Goal: Information Seeking & Learning: Learn about a topic

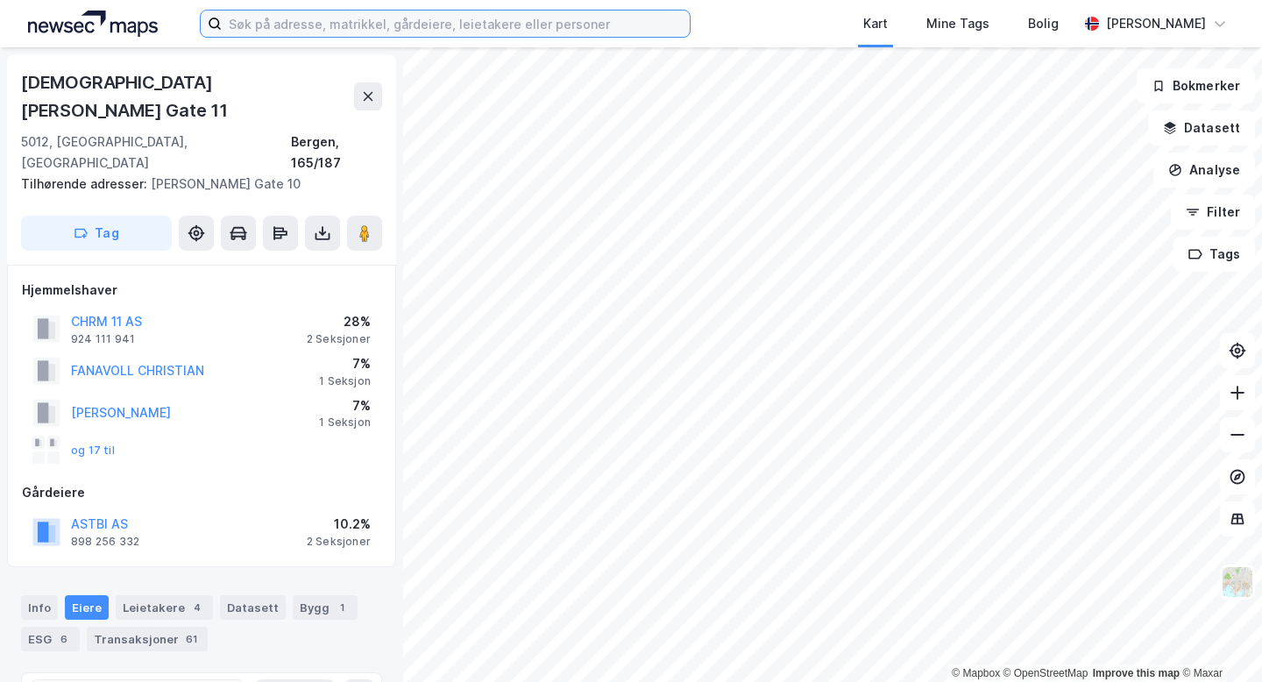
click at [400, 32] on input at bounding box center [456, 24] width 468 height 26
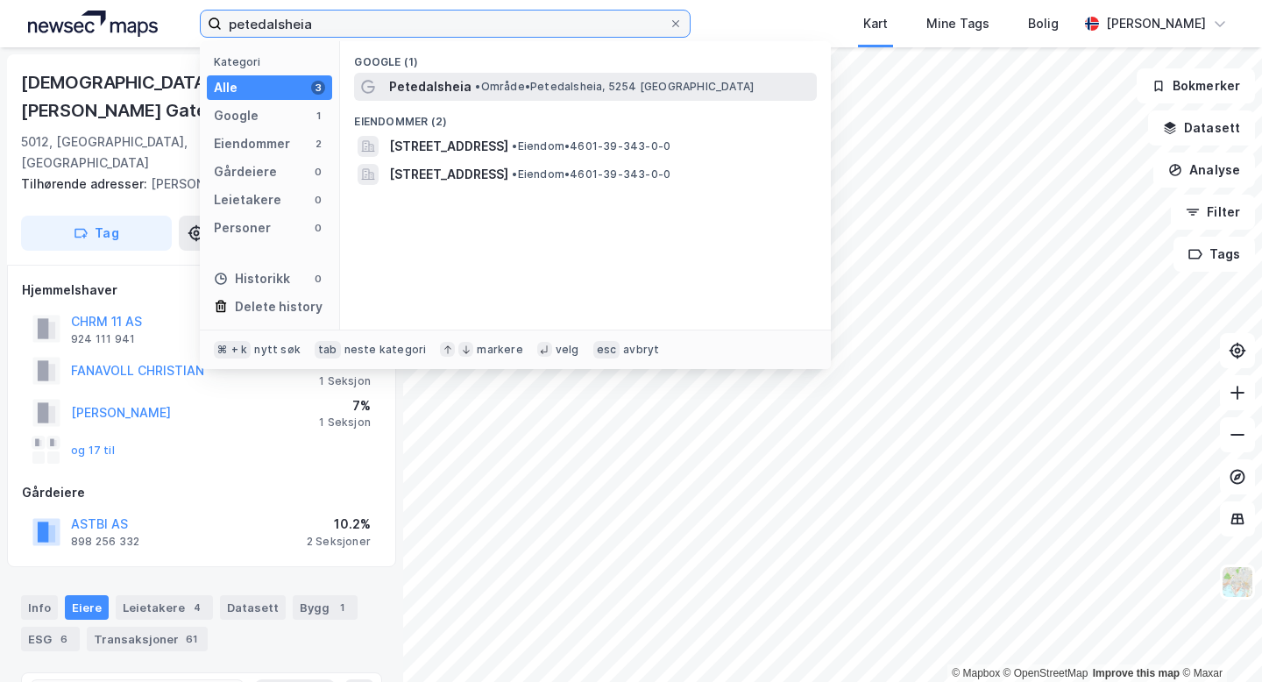
type input "petedalsheia"
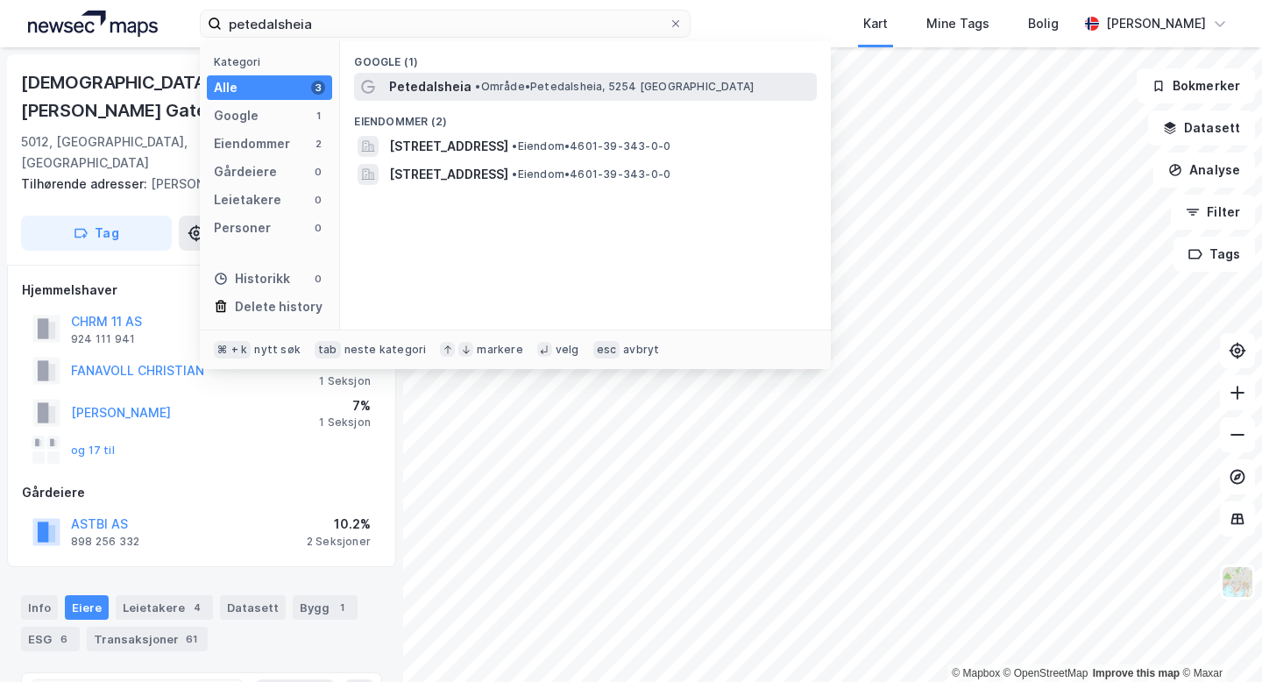
click at [451, 89] on span "Petedalsheia" at bounding box center [430, 86] width 82 height 21
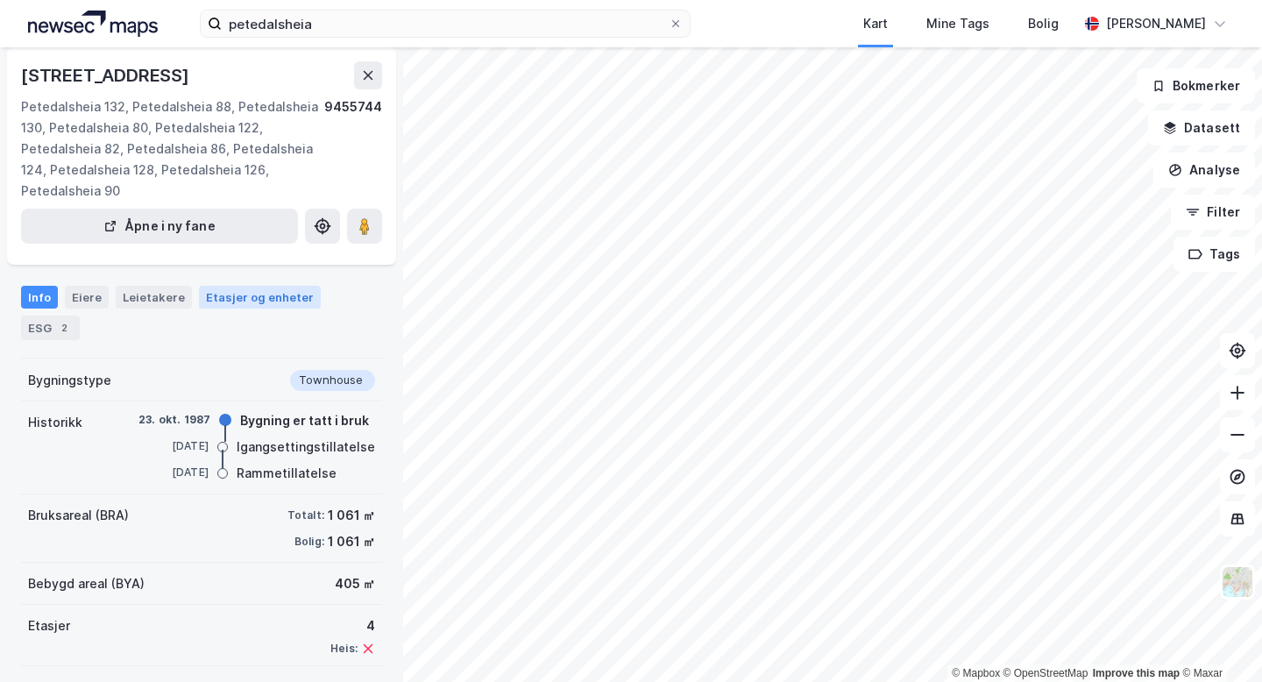
scroll to position [157, 0]
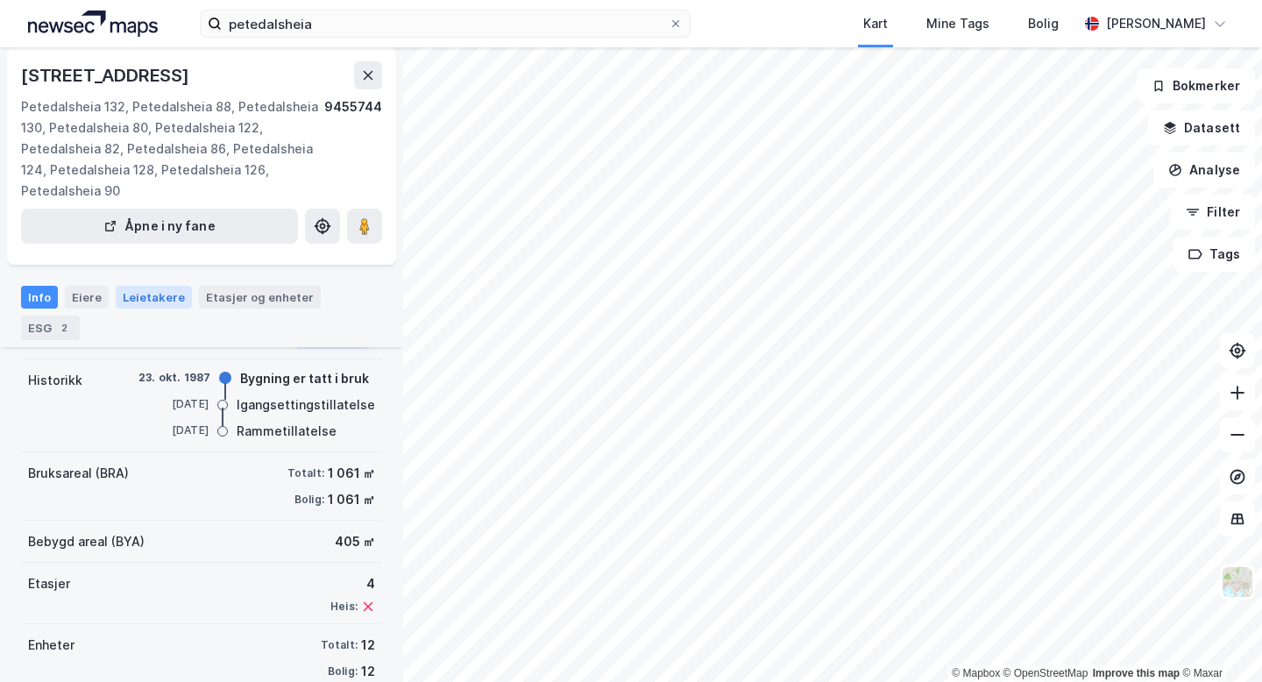
click at [146, 297] on div "Leietakere" at bounding box center [154, 297] width 76 height 23
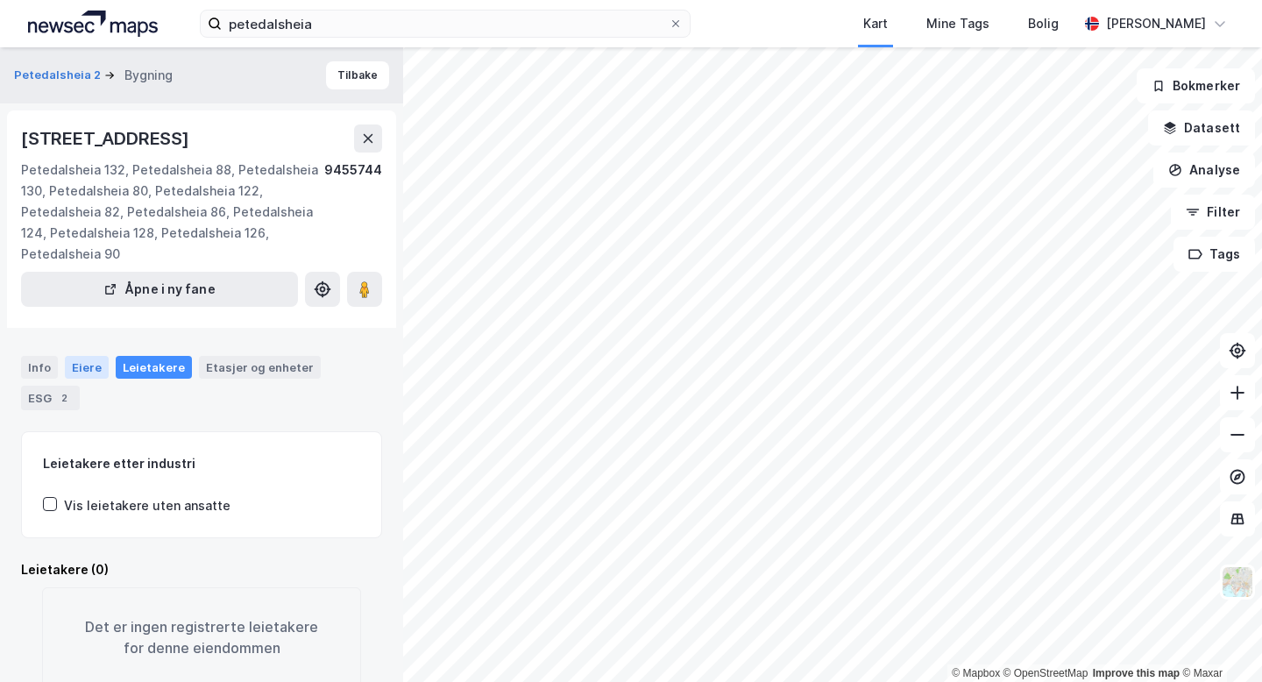
click at [96, 365] on div "Eiere" at bounding box center [87, 367] width 44 height 23
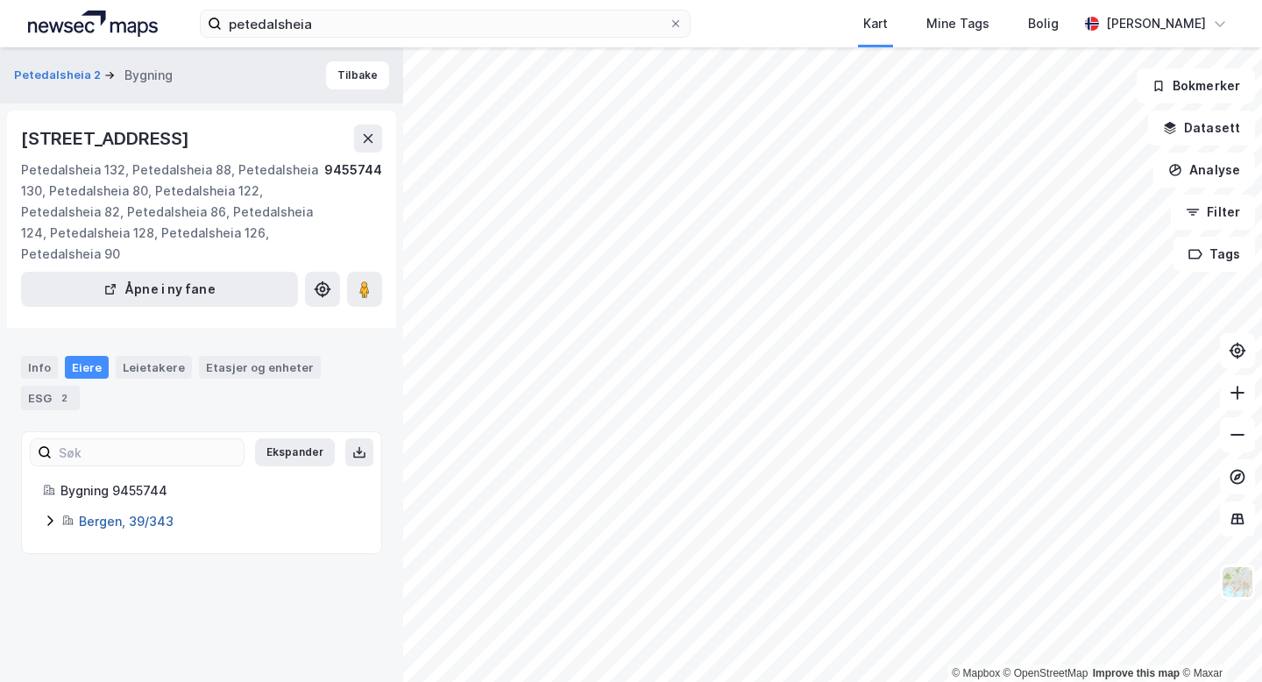
click at [110, 514] on link "Bergen, 39/343" at bounding box center [126, 521] width 95 height 15
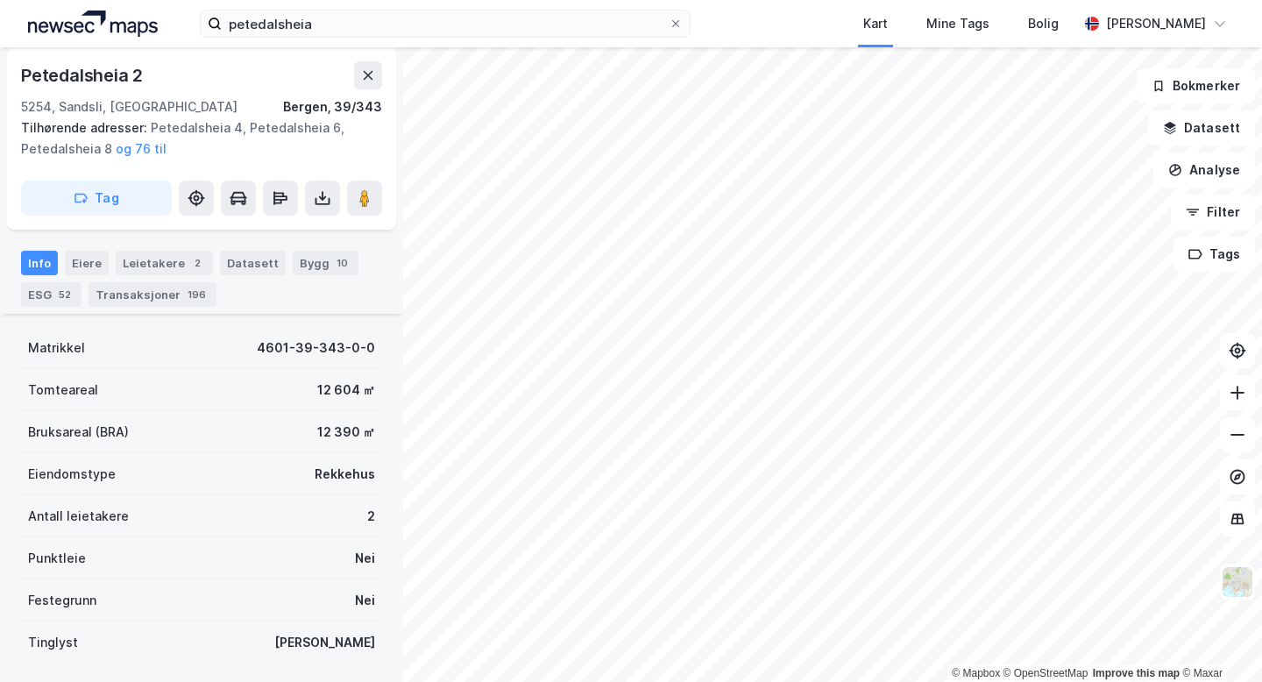
scroll to position [314, 0]
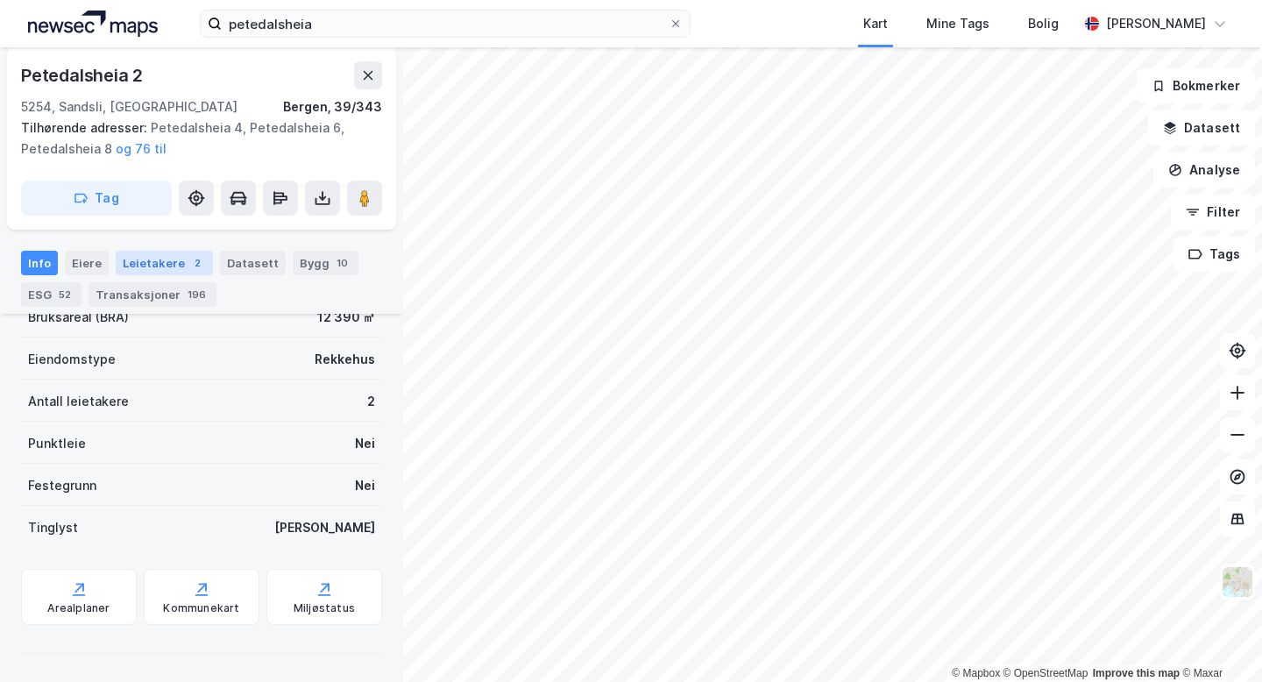
click at [174, 261] on div "Leietakere 2" at bounding box center [164, 263] width 97 height 25
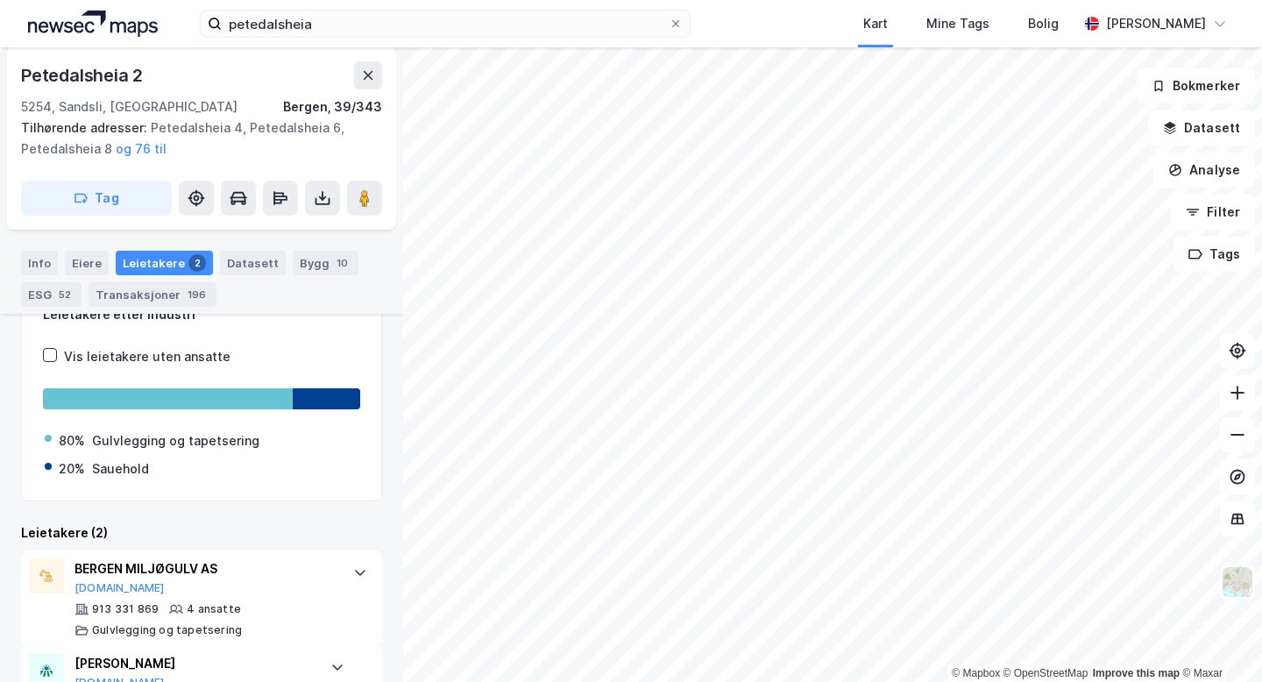
scroll to position [301, 0]
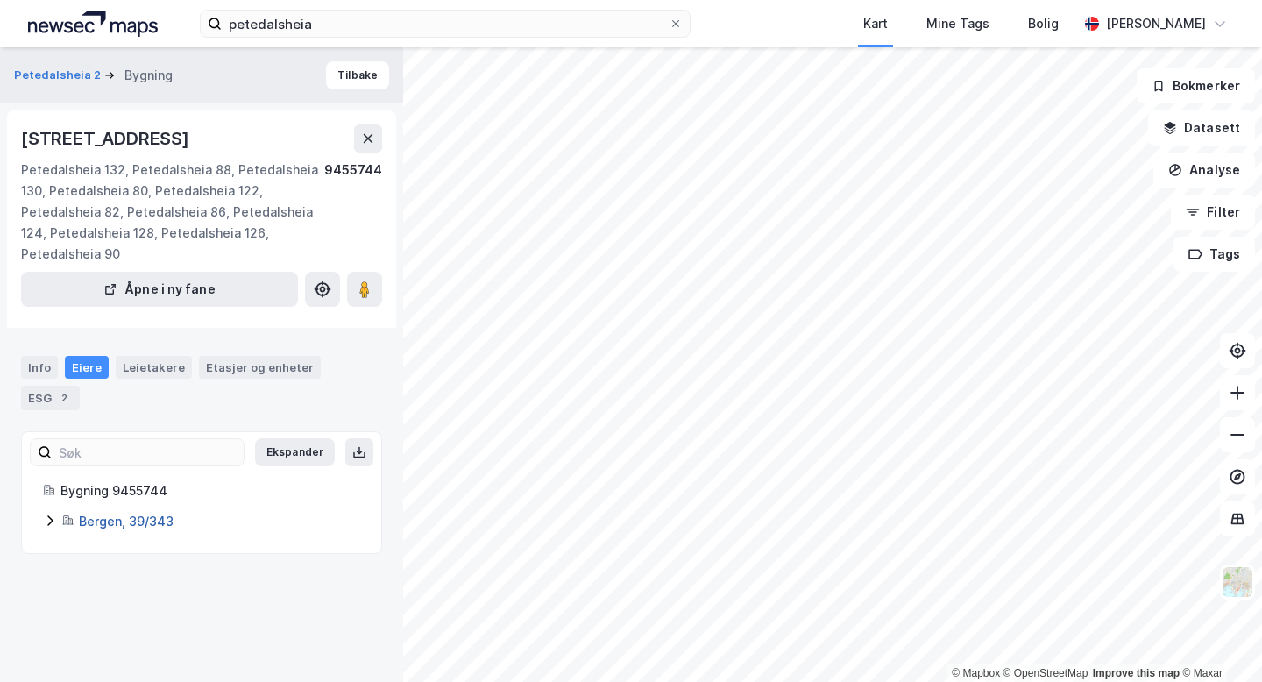
click at [149, 514] on link "Bergen, 39/343" at bounding box center [126, 521] width 95 height 15
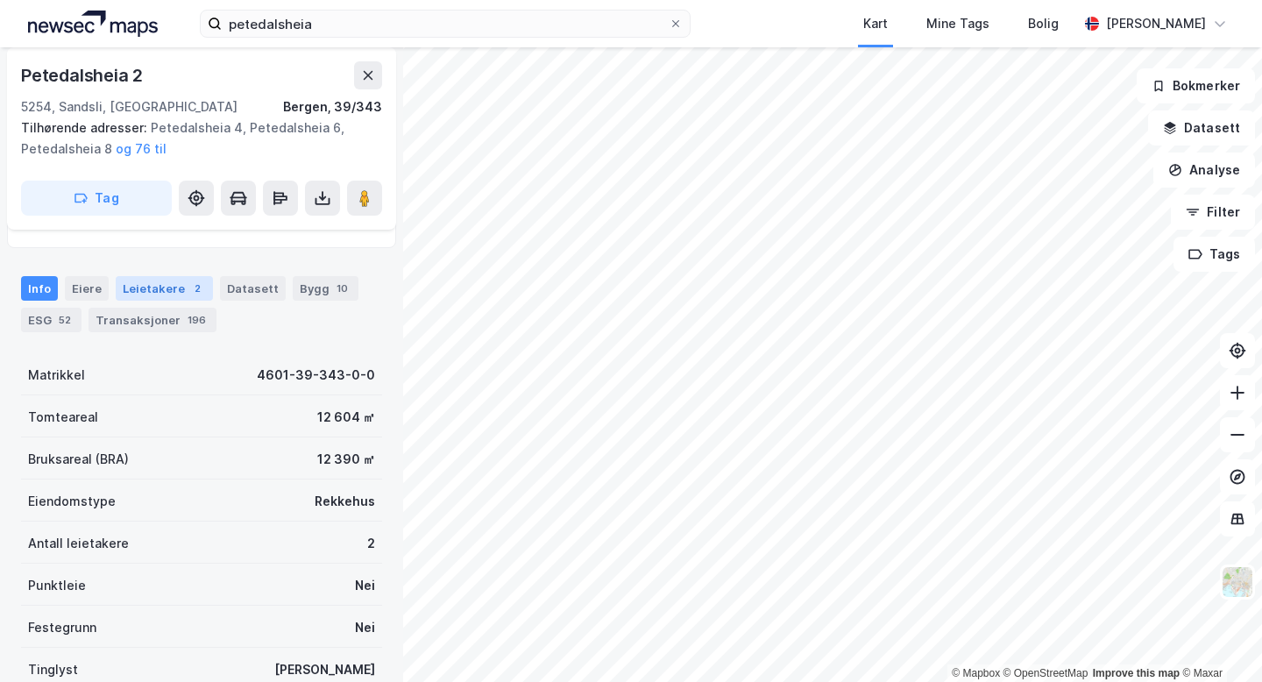
click at [137, 292] on div "Leietakere 2" at bounding box center [164, 288] width 97 height 25
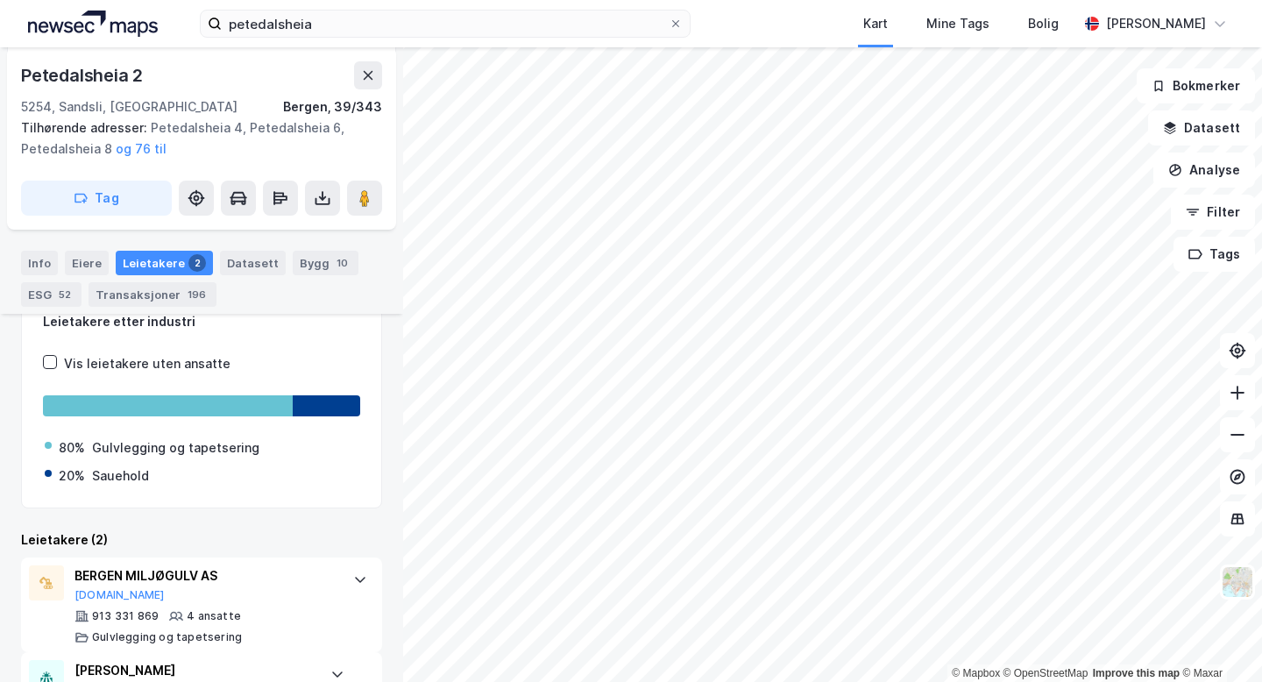
scroll to position [301, 0]
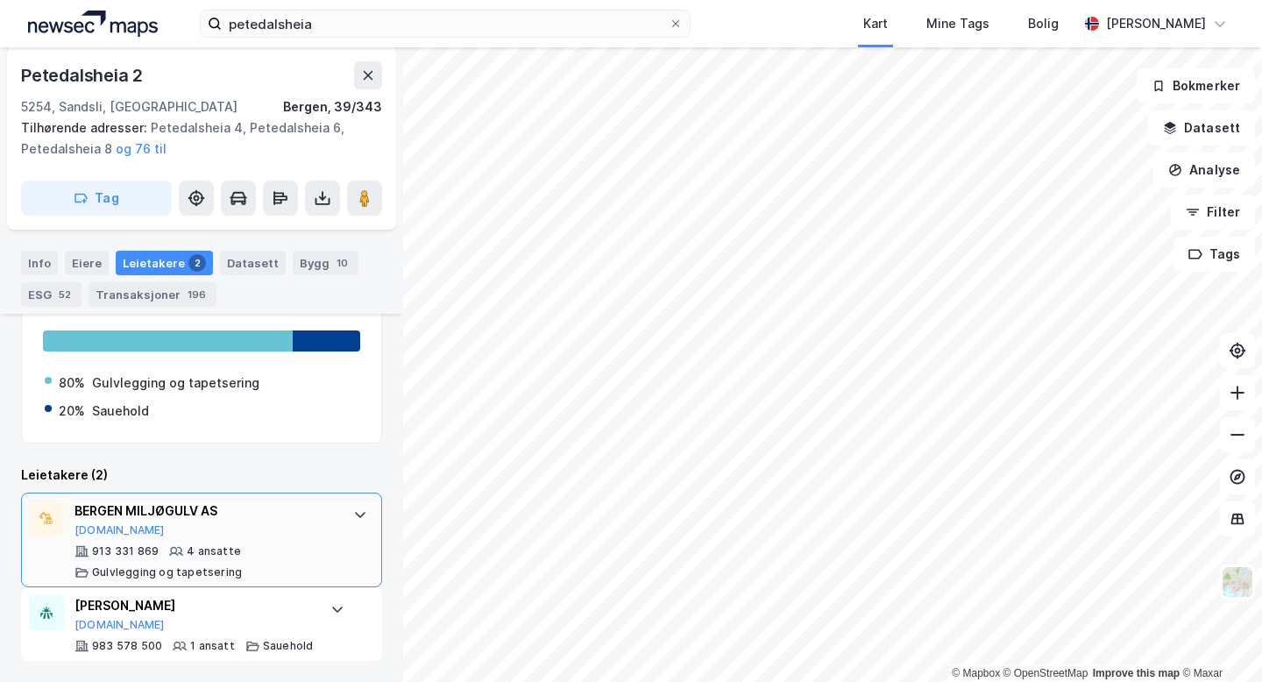
click at [360, 508] on icon at bounding box center [360, 514] width 14 height 14
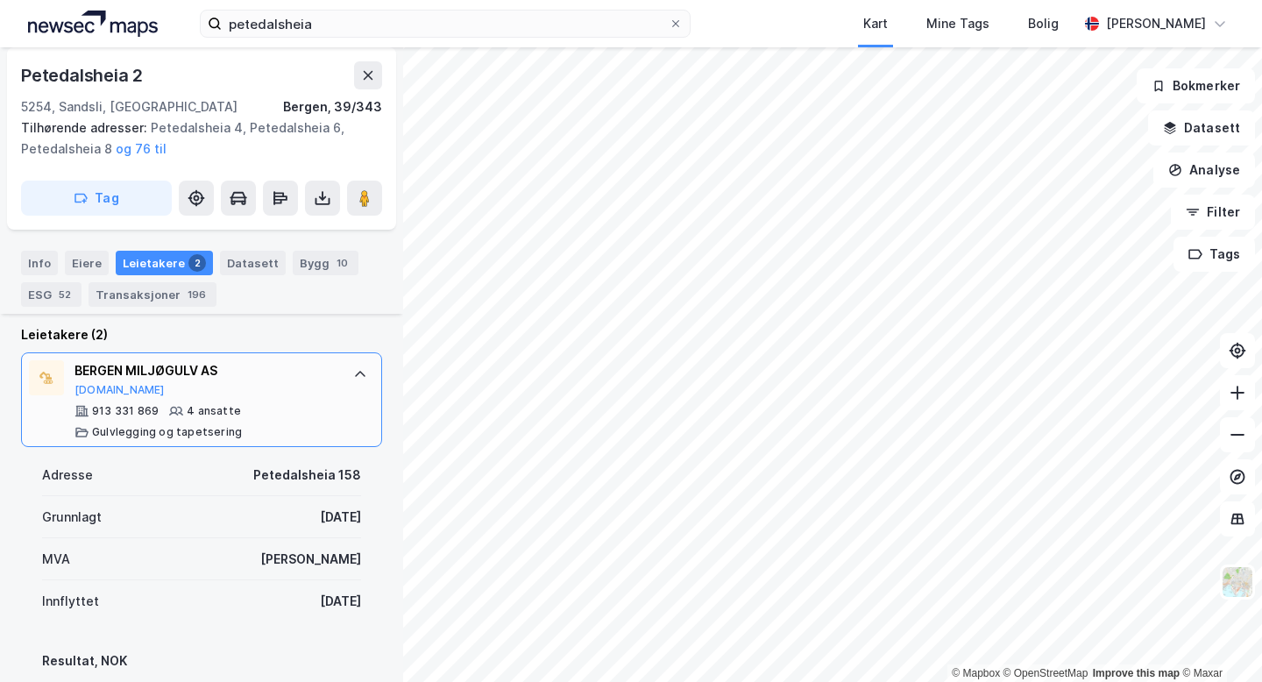
scroll to position [989, 0]
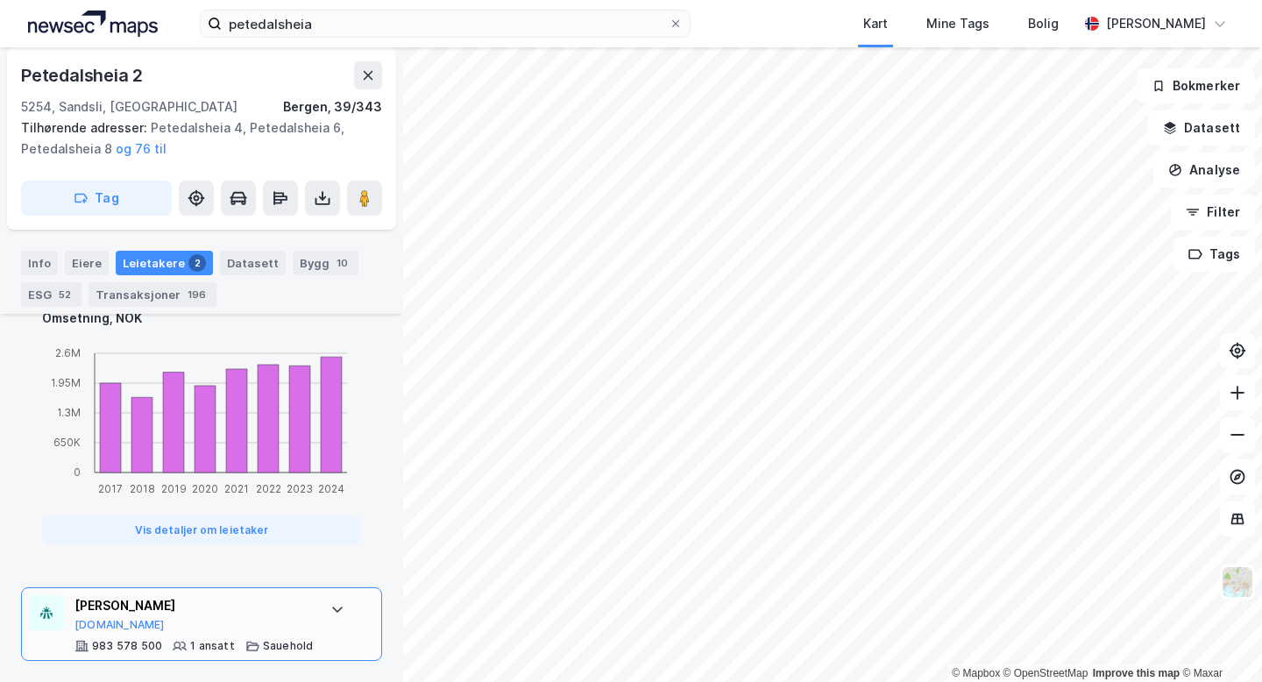
click at [324, 619] on div at bounding box center [337, 609] width 28 height 28
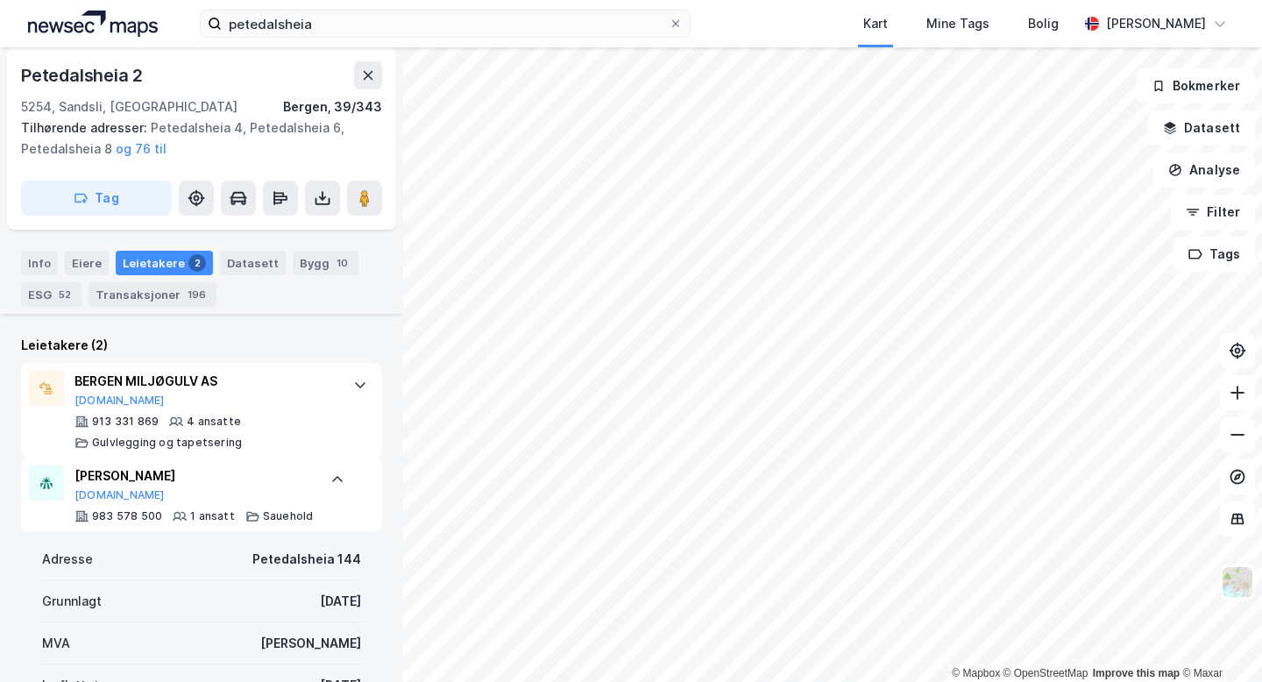
scroll to position [422, 0]
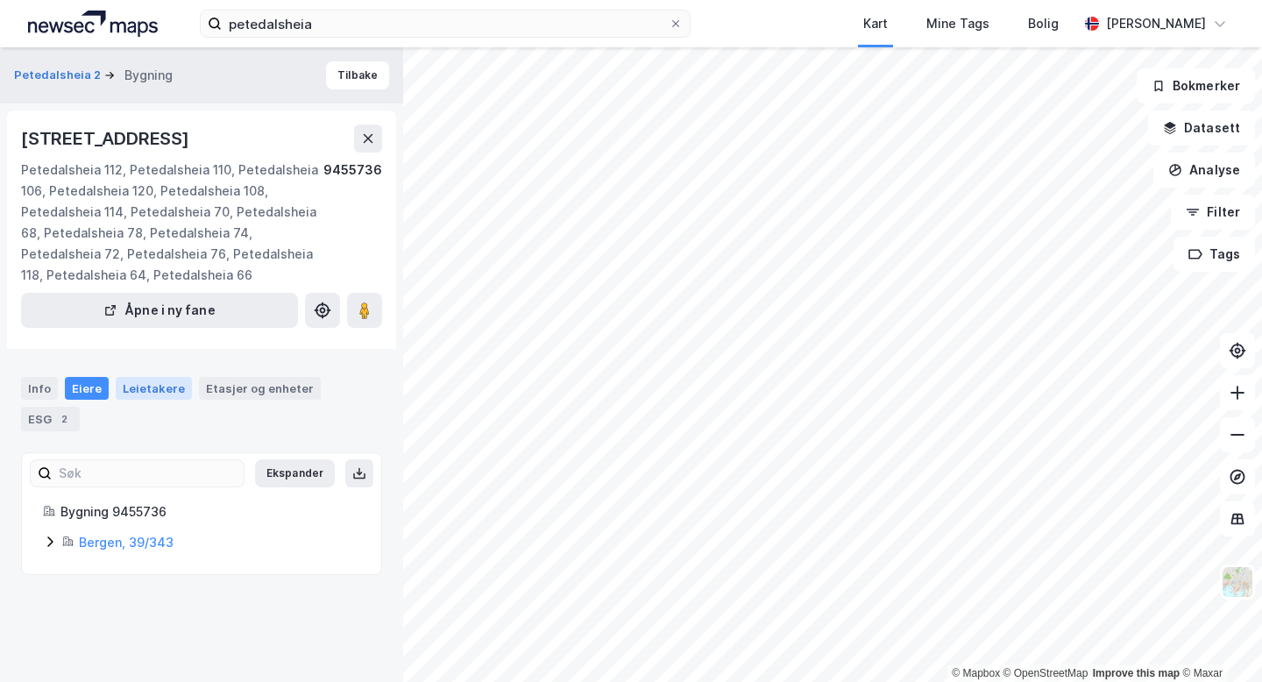
click at [167, 396] on div "Leietakere" at bounding box center [154, 388] width 76 height 23
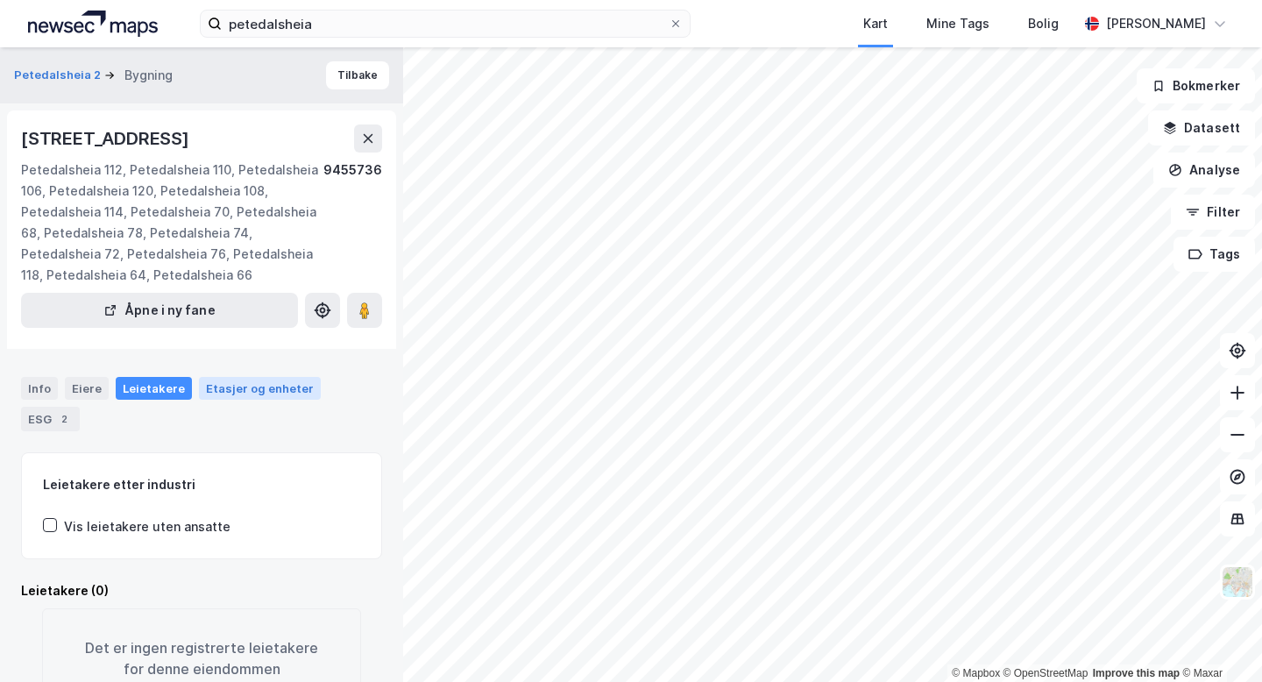
click at [269, 395] on div "Etasjer og enheter" at bounding box center [260, 388] width 108 height 16
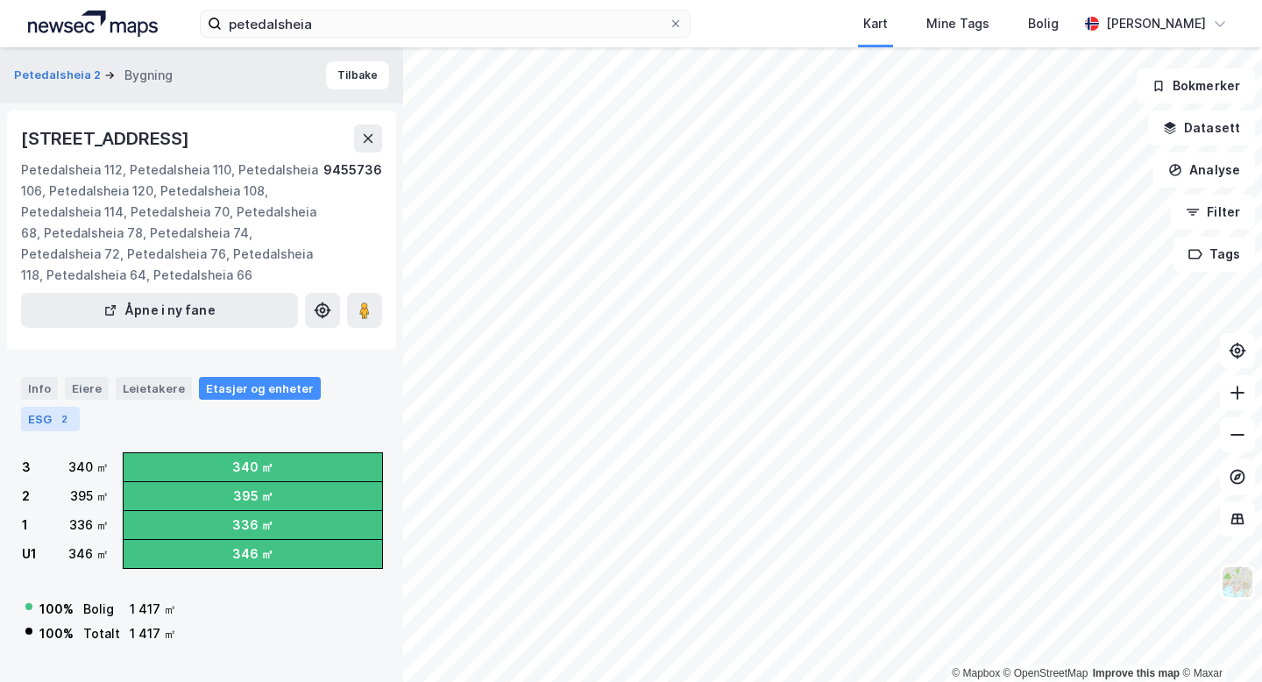
click at [80, 407] on div "ESG 2" at bounding box center [50, 419] width 59 height 25
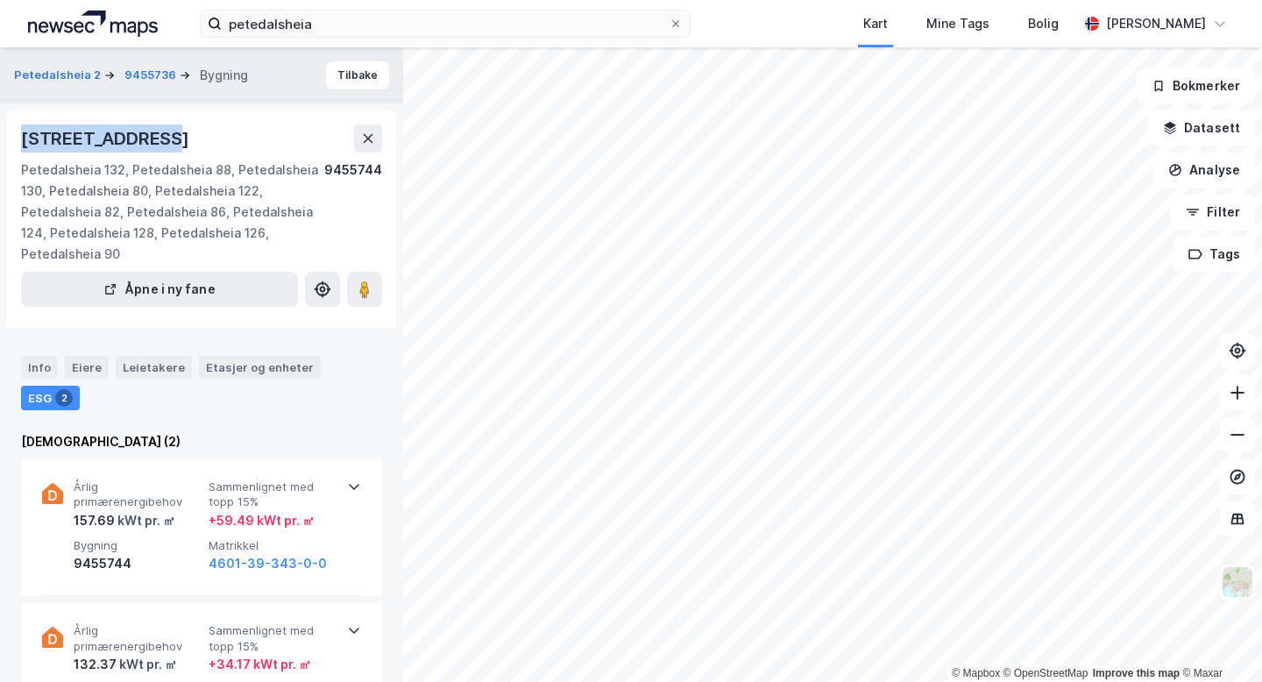
drag, startPoint x: 154, startPoint y: 138, endPoint x: 14, endPoint y: 140, distance: 140.2
type textarea "Petedalsheia 84"
click at [14, 140] on div "Petedalsheia 84, 5254, VESTLAND Petedalsheia 132, Petedalsheia 88, Petedalsheia…" at bounding box center [201, 218] width 389 height 217
copy div "Petedalsheia 84"
drag, startPoint x: 120, startPoint y: 167, endPoint x: 101, endPoint y: 167, distance: 19.3
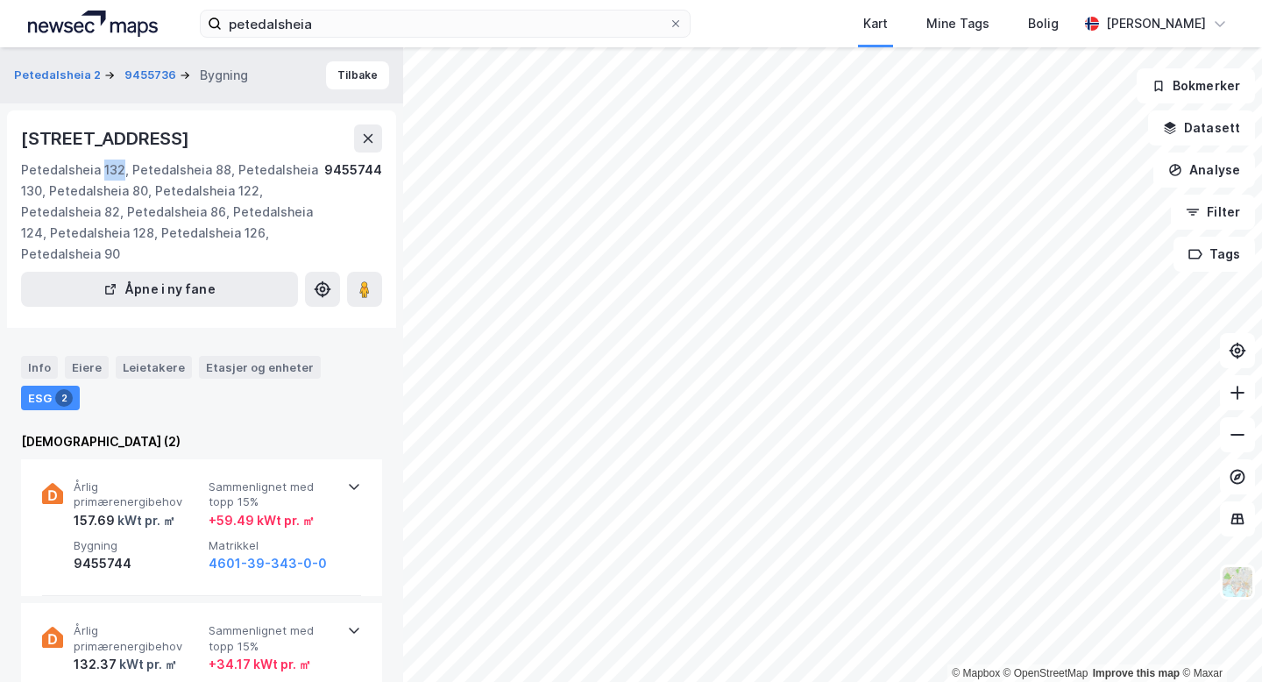
click at [101, 167] on div "Petedalsheia 132, Petedalsheia 88, Petedalsheia 130, Petedalsheia 80, Petedalsh…" at bounding box center [172, 212] width 303 height 105
copy div "132"
drag, startPoint x: 229, startPoint y: 170, endPoint x: 44, endPoint y: 187, distance: 185.7
click at [44, 187] on div "Petedalsheia 132, Petedalsheia 88, Petedalsheia 130, Petedalsheia 80, Petedalsh…" at bounding box center [172, 212] width 303 height 105
copy div "Petedalsheia 130"
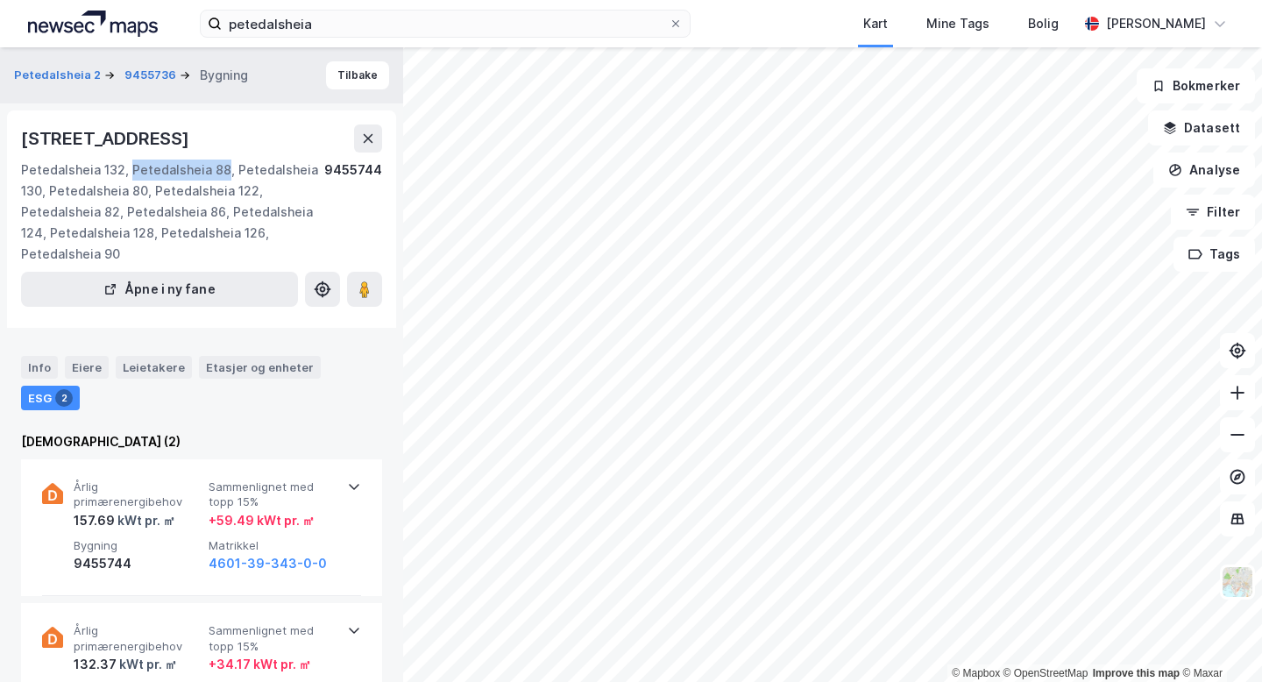
drag, startPoint x: 220, startPoint y: 173, endPoint x: 131, endPoint y: 171, distance: 89.4
click at [131, 171] on div "Petedalsheia 132, Petedalsheia 88, Petedalsheia 130, Petedalsheia 80, Petedalsh…" at bounding box center [172, 212] width 303 height 105
copy div "Petedalsheia 88"
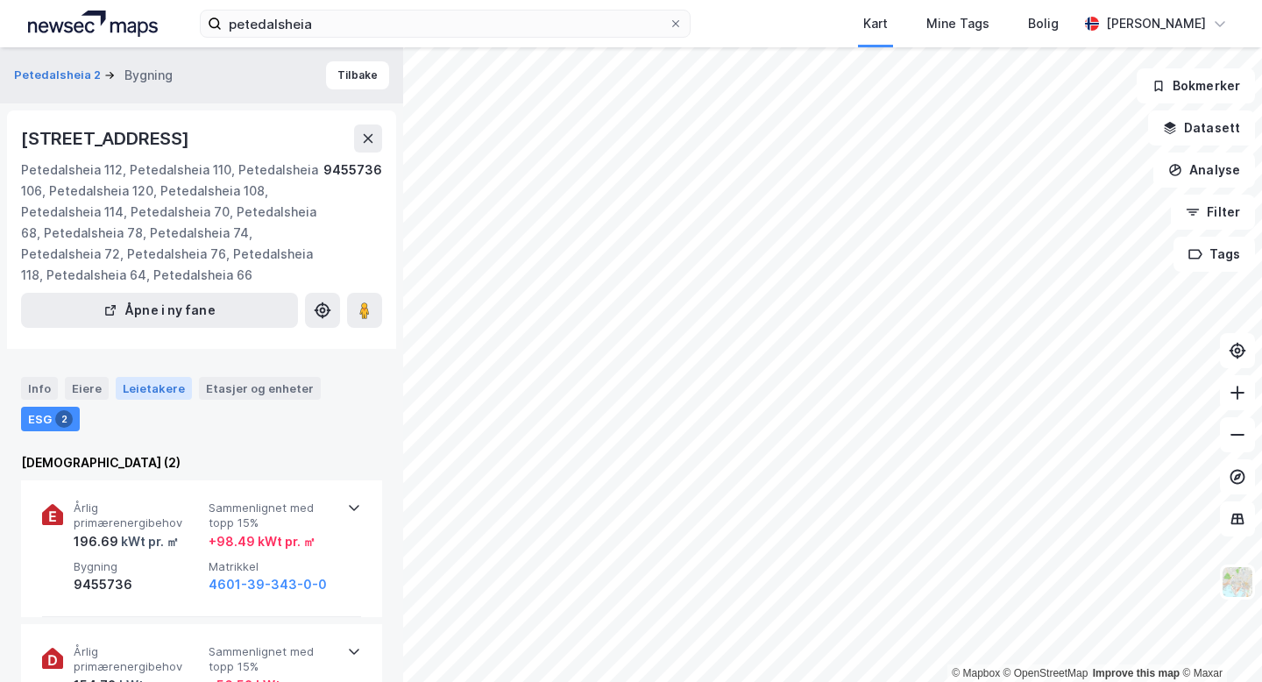
click at [165, 386] on div "Leietakere" at bounding box center [154, 388] width 76 height 23
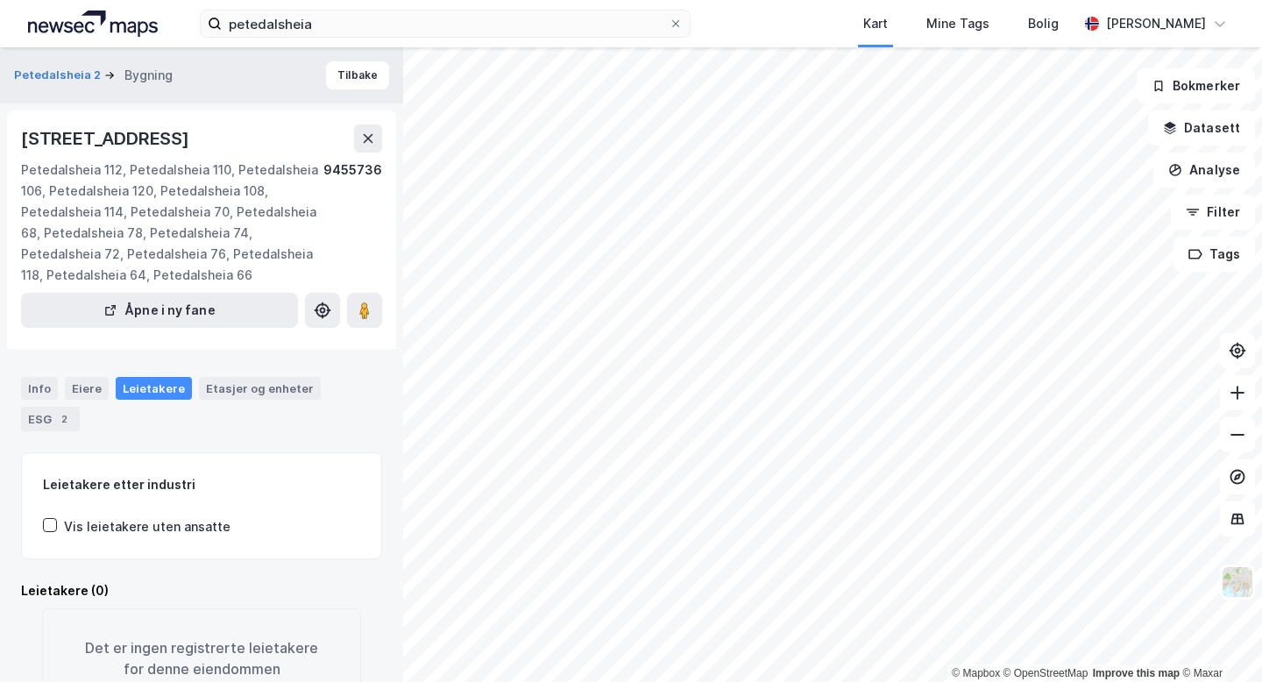
scroll to position [17, 0]
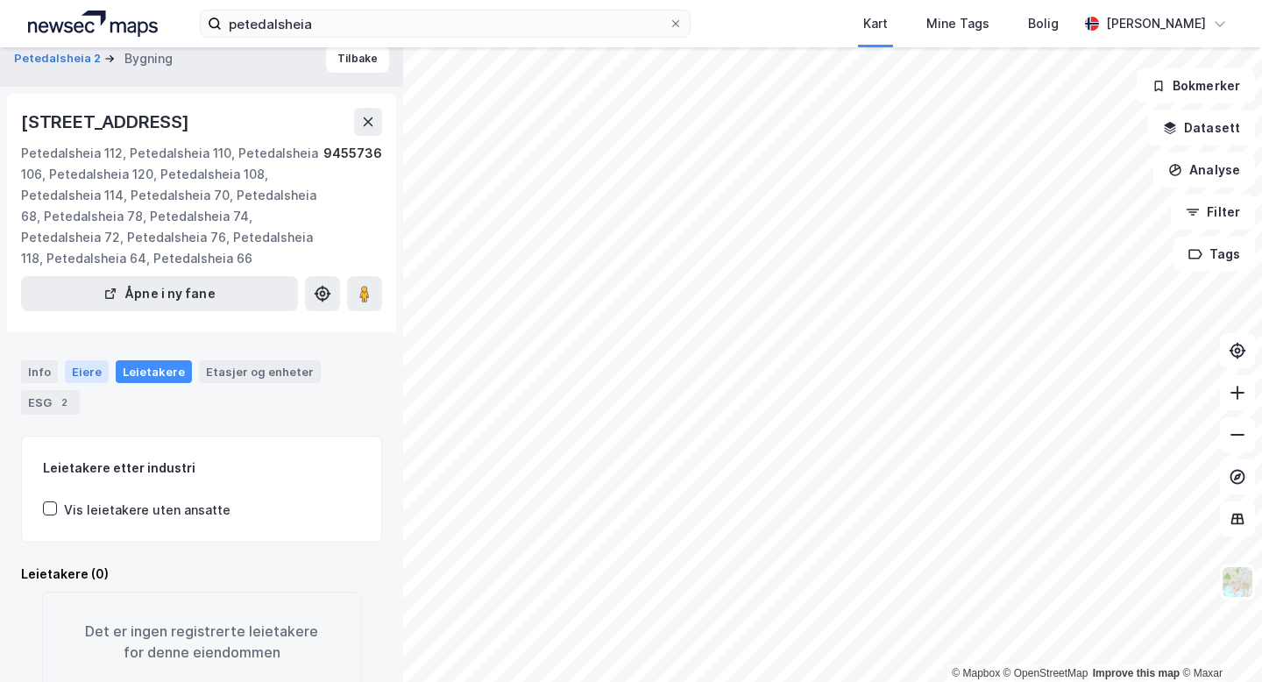
click at [89, 366] on div "Eiere" at bounding box center [87, 371] width 44 height 23
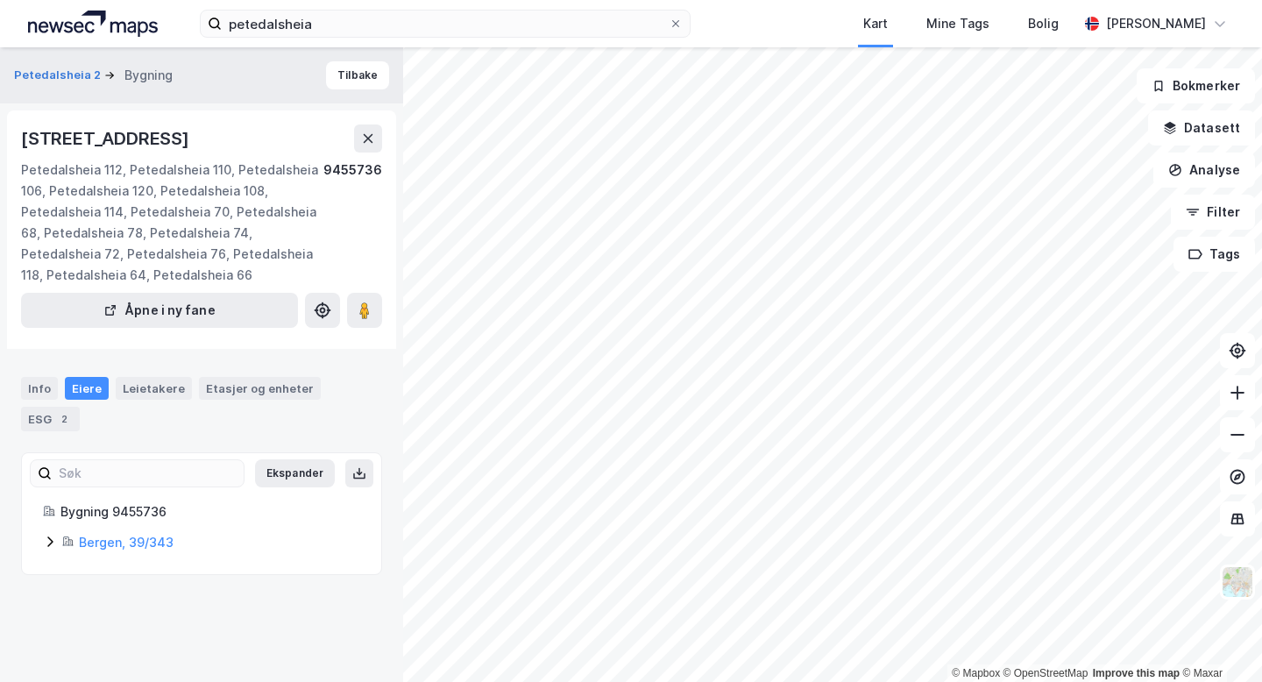
click at [51, 535] on icon at bounding box center [50, 542] width 14 height 14
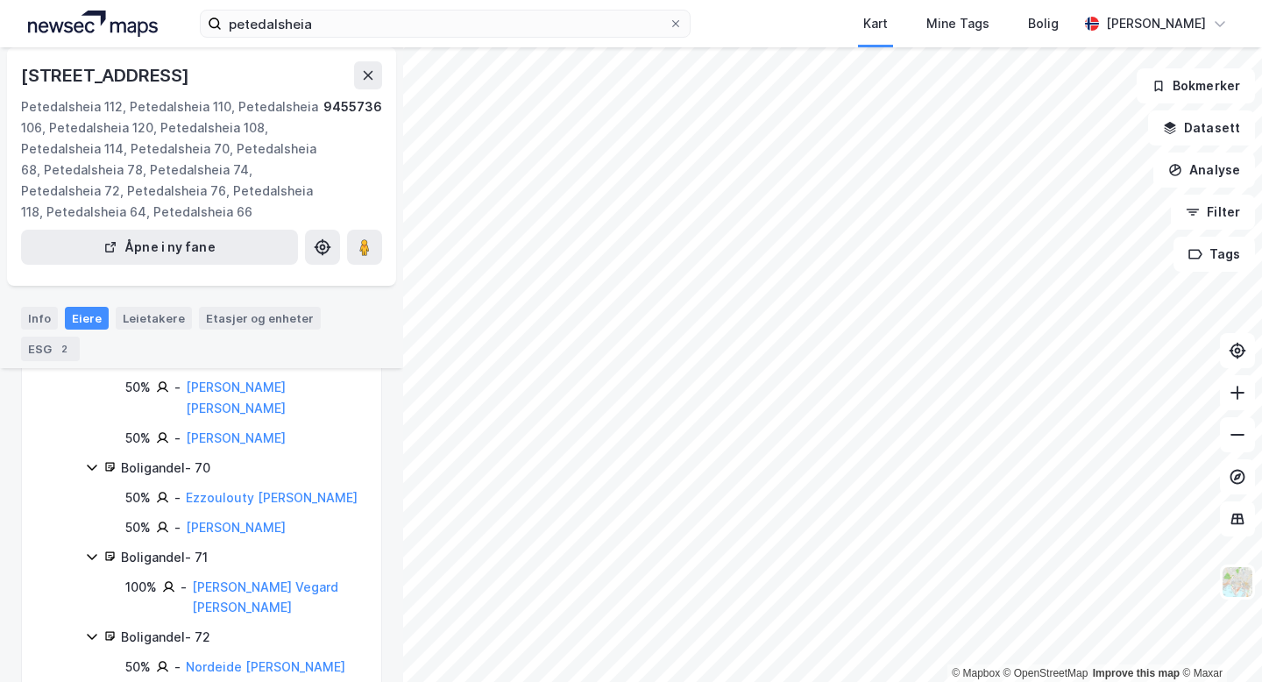
scroll to position [5174, 0]
